Goal: Task Accomplishment & Management: Manage account settings

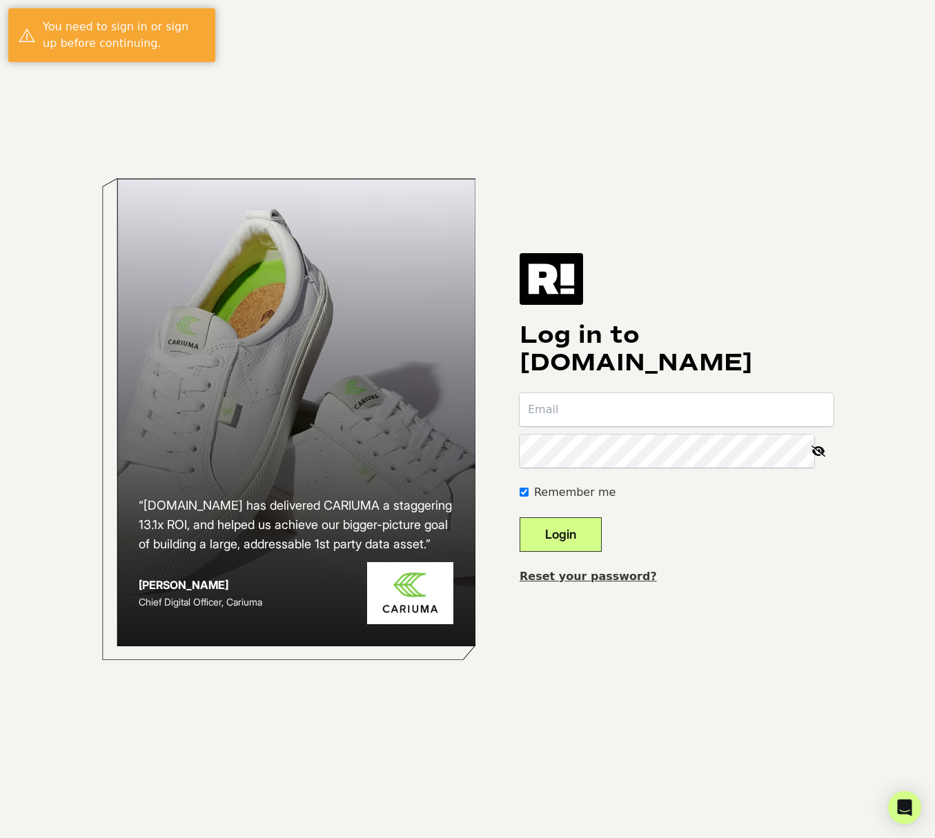
type input "[EMAIL_ADDRESS][DOMAIN_NAME]"
click at [564, 530] on button "Login" at bounding box center [560, 534] width 82 height 34
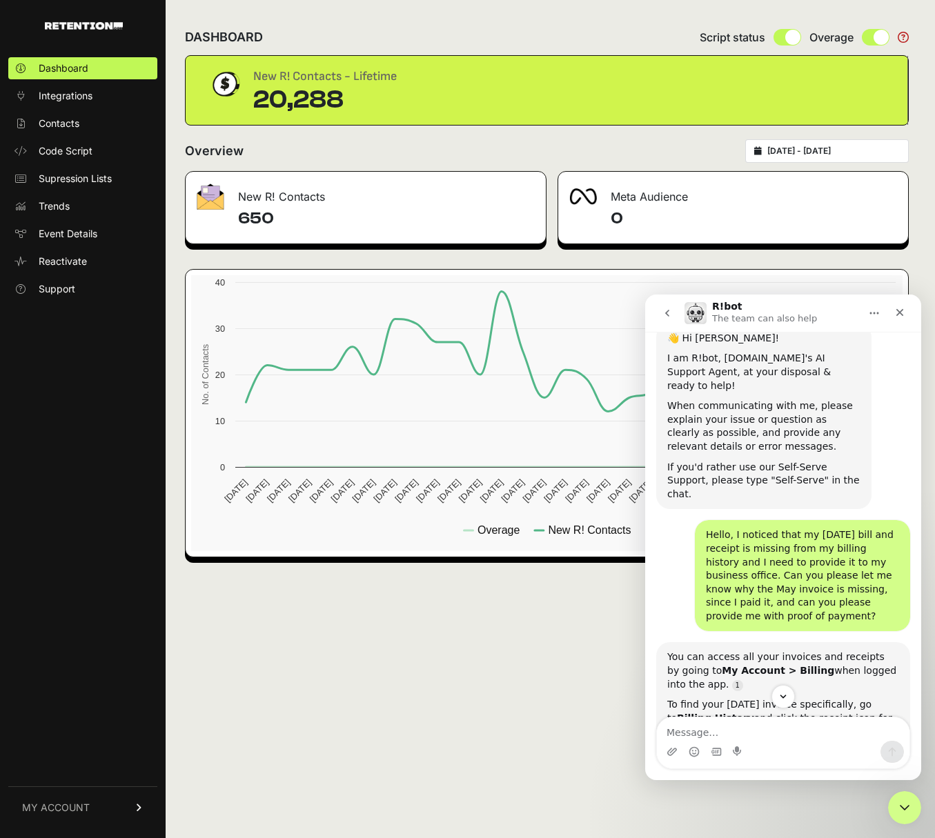
scroll to position [829, 0]
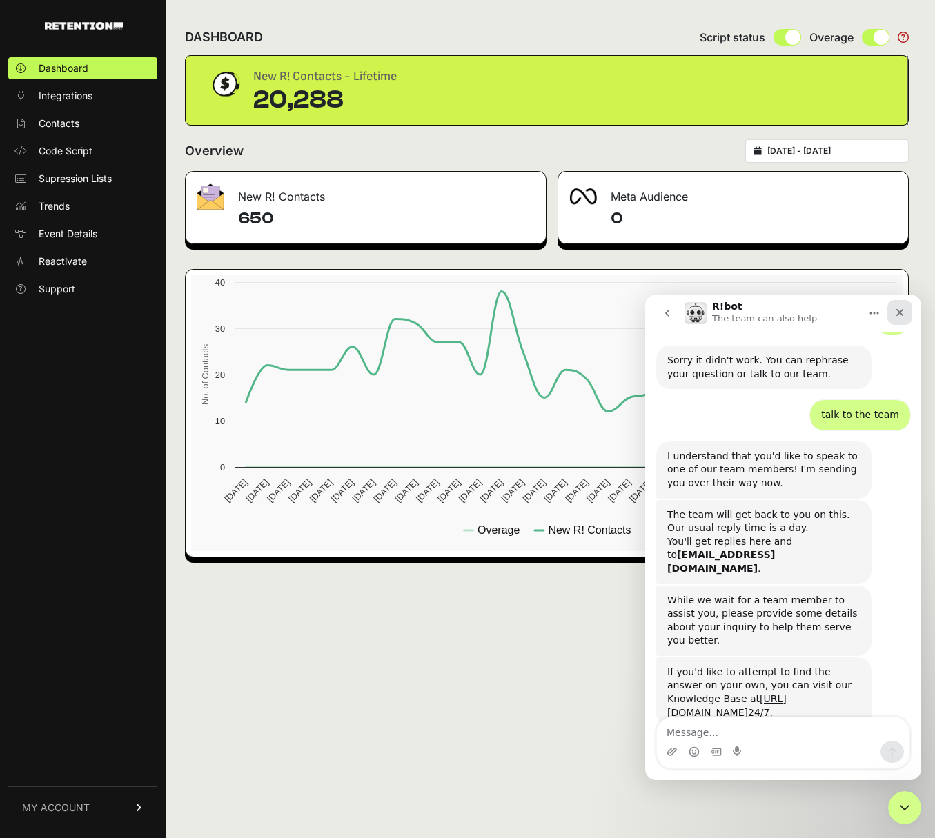
click at [897, 306] on div "Close" at bounding box center [899, 312] width 25 height 25
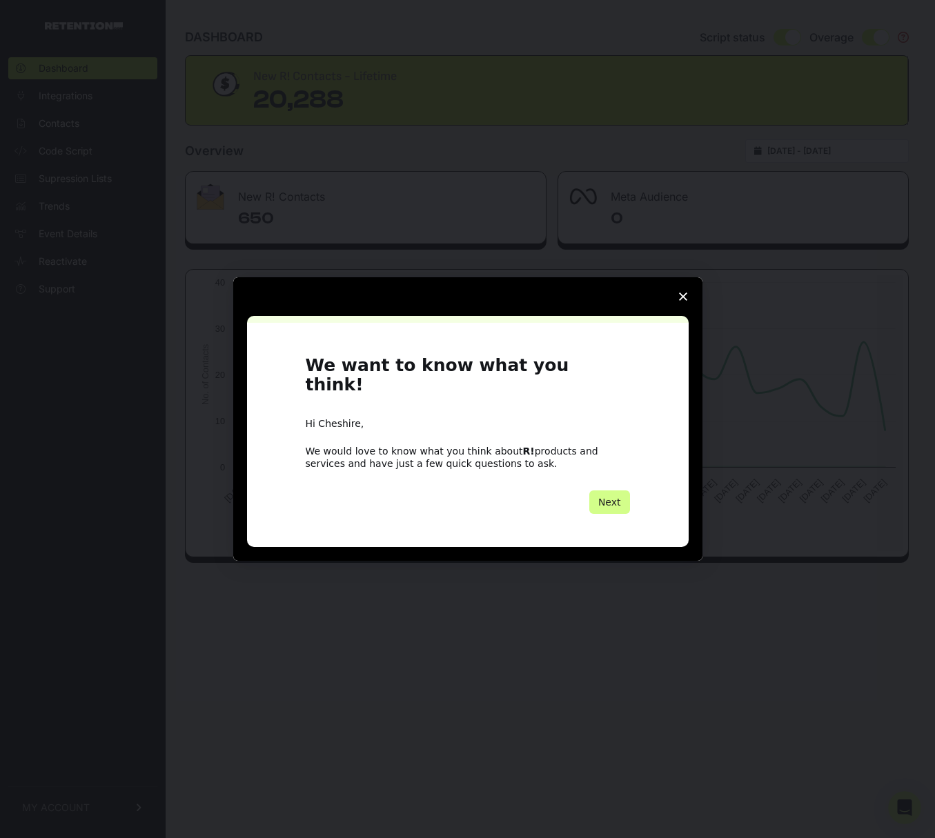
click at [690, 301] on span "Close survey" at bounding box center [683, 296] width 39 height 39
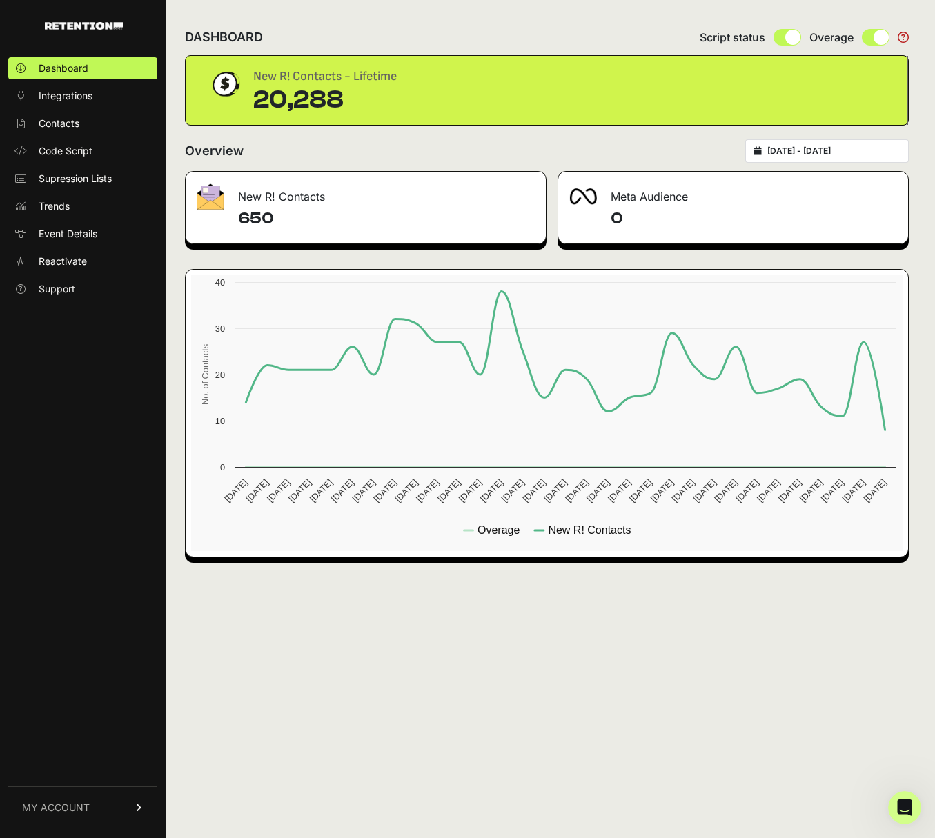
click at [66, 810] on span "MY ACCOUNT" at bounding box center [56, 808] width 68 height 14
click at [68, 759] on link "Billing" at bounding box center [82, 762] width 149 height 22
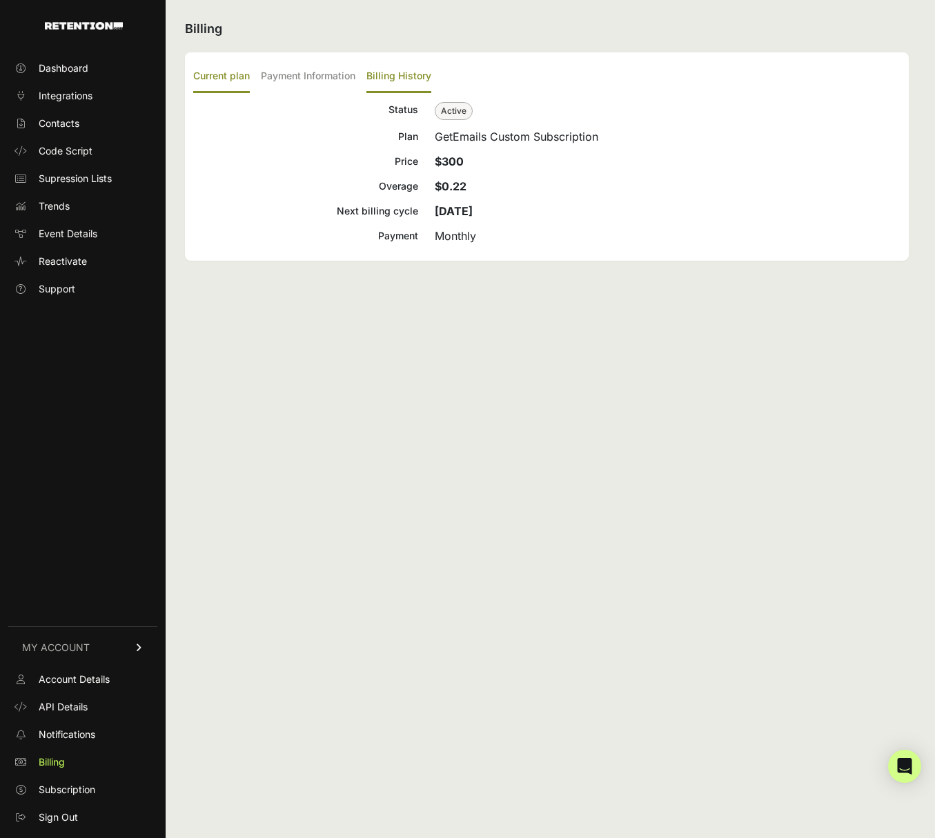
click at [395, 77] on label "Billing History" at bounding box center [398, 77] width 65 height 32
click at [0, 0] on input "Billing History" at bounding box center [0, 0] width 0 height 0
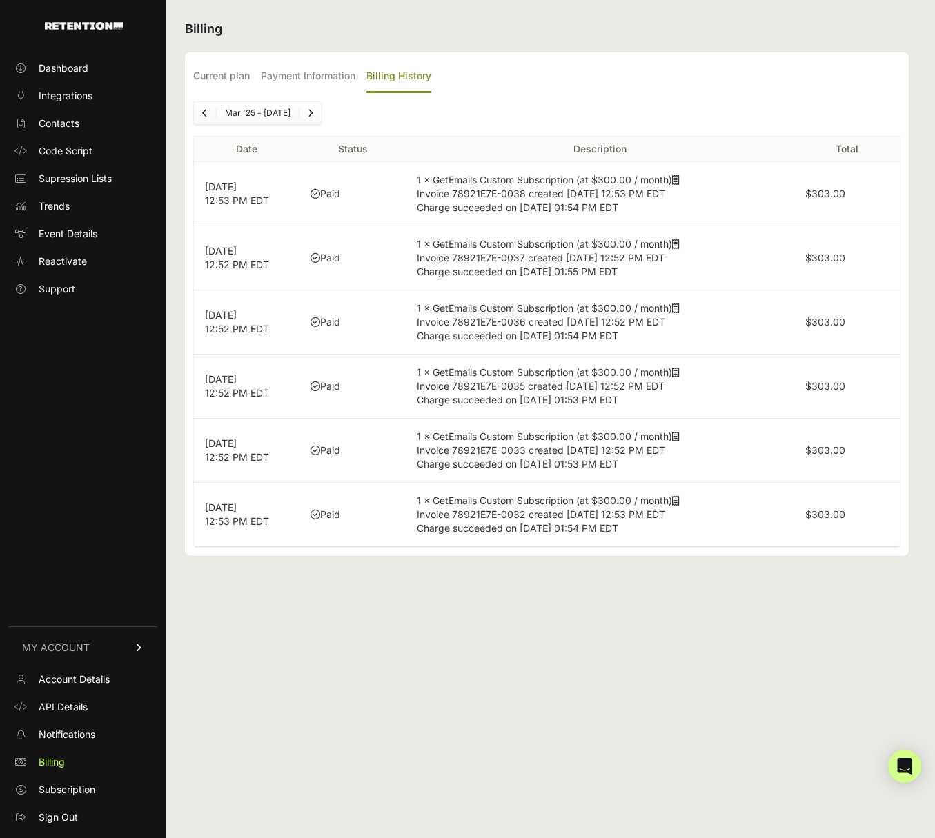
click at [679, 309] on icon at bounding box center [676, 308] width 8 height 10
click at [888, 238] on td "$303.00" at bounding box center [847, 258] width 106 height 64
click at [677, 242] on icon at bounding box center [676, 244] width 8 height 10
click at [678, 177] on icon at bounding box center [676, 180] width 8 height 10
